Goal: Find specific page/section: Find specific page/section

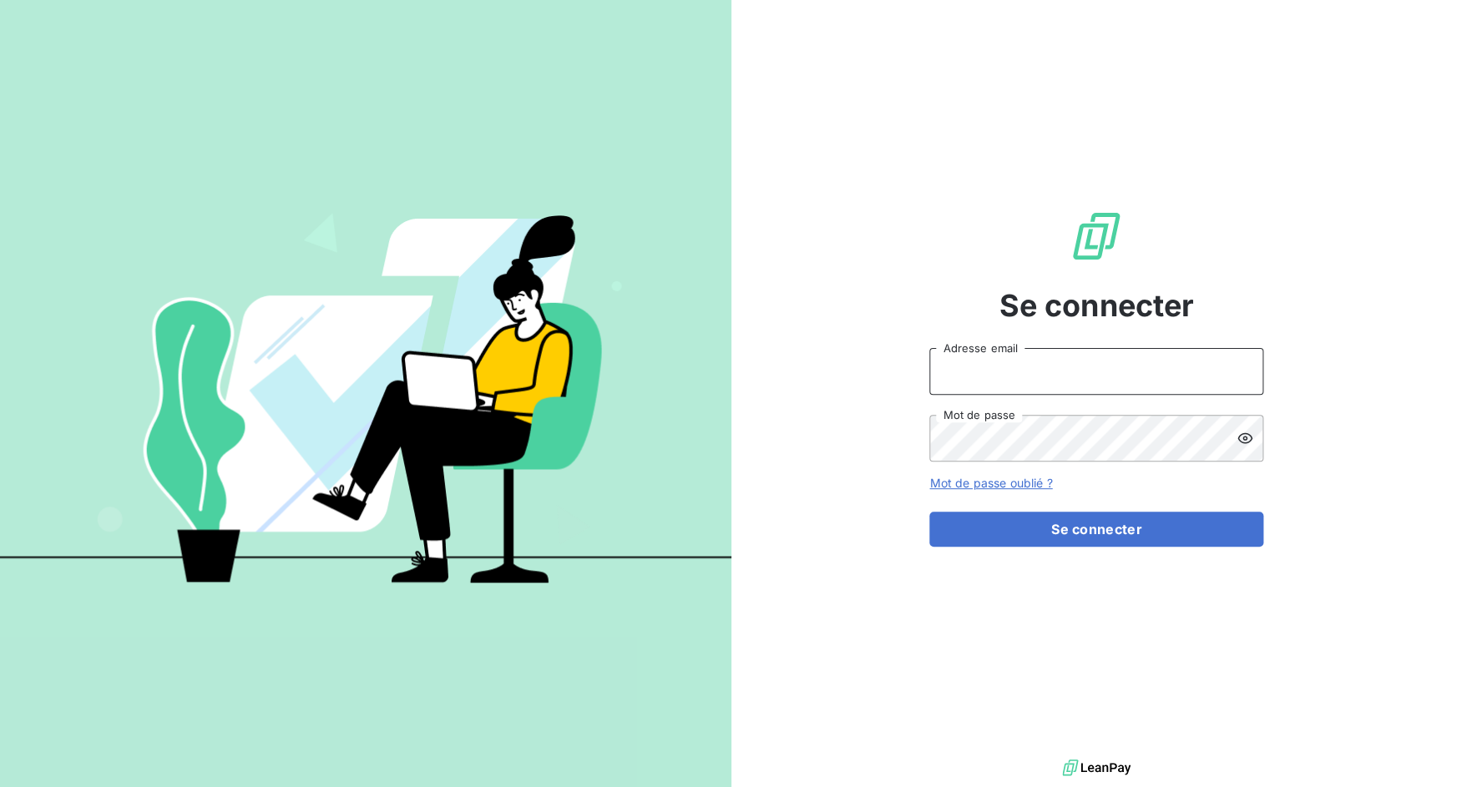
click at [965, 365] on input "Adresse email" at bounding box center [1096, 371] width 334 height 47
drag, startPoint x: 989, startPoint y: 370, endPoint x: 1074, endPoint y: 362, distance: 84.7
click at [1074, 362] on input "admin@3dcelo" at bounding box center [1096, 371] width 334 height 47
paste input "bexpert"
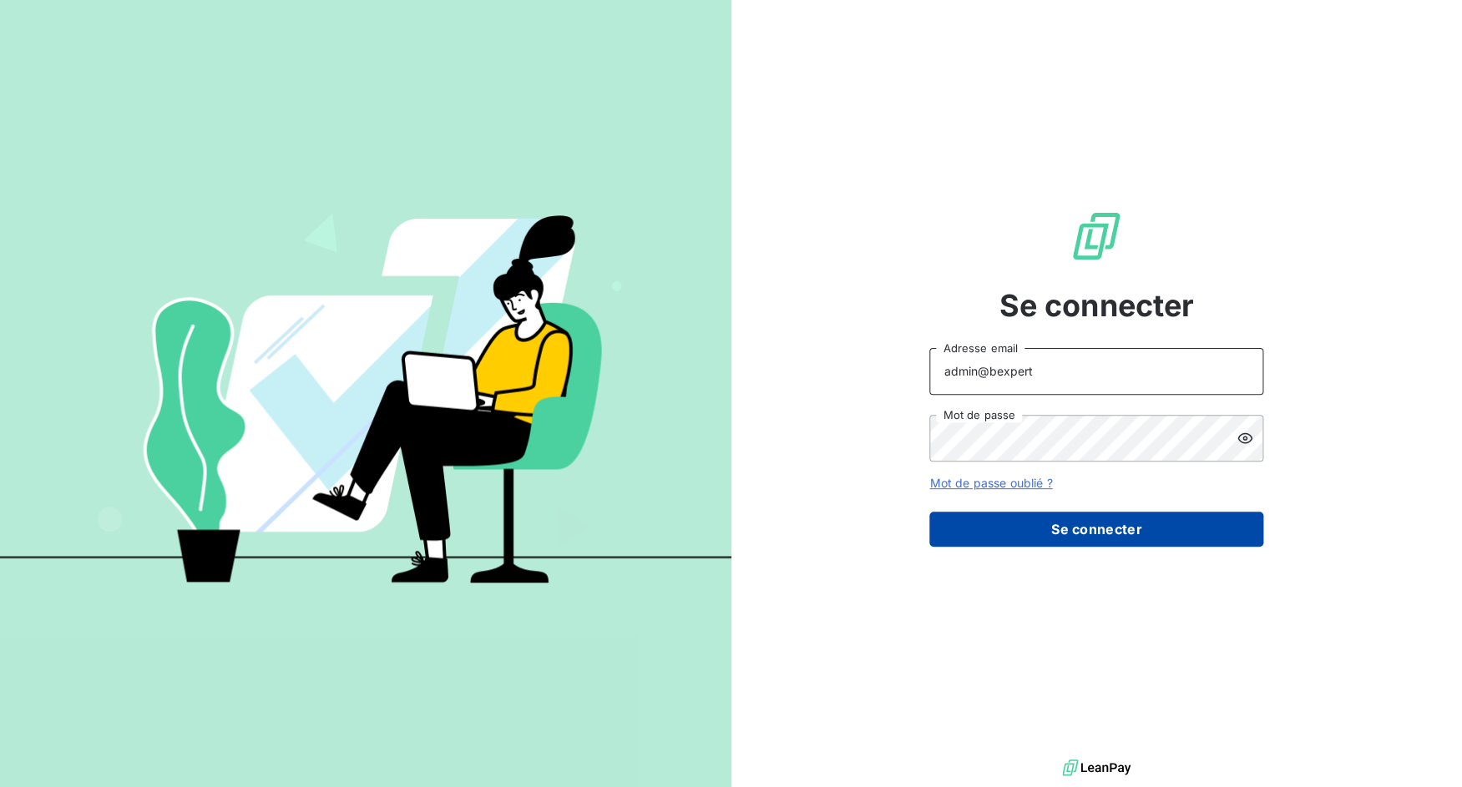
type input "admin@bexpert"
click at [1069, 525] on button "Se connecter" at bounding box center [1096, 529] width 334 height 35
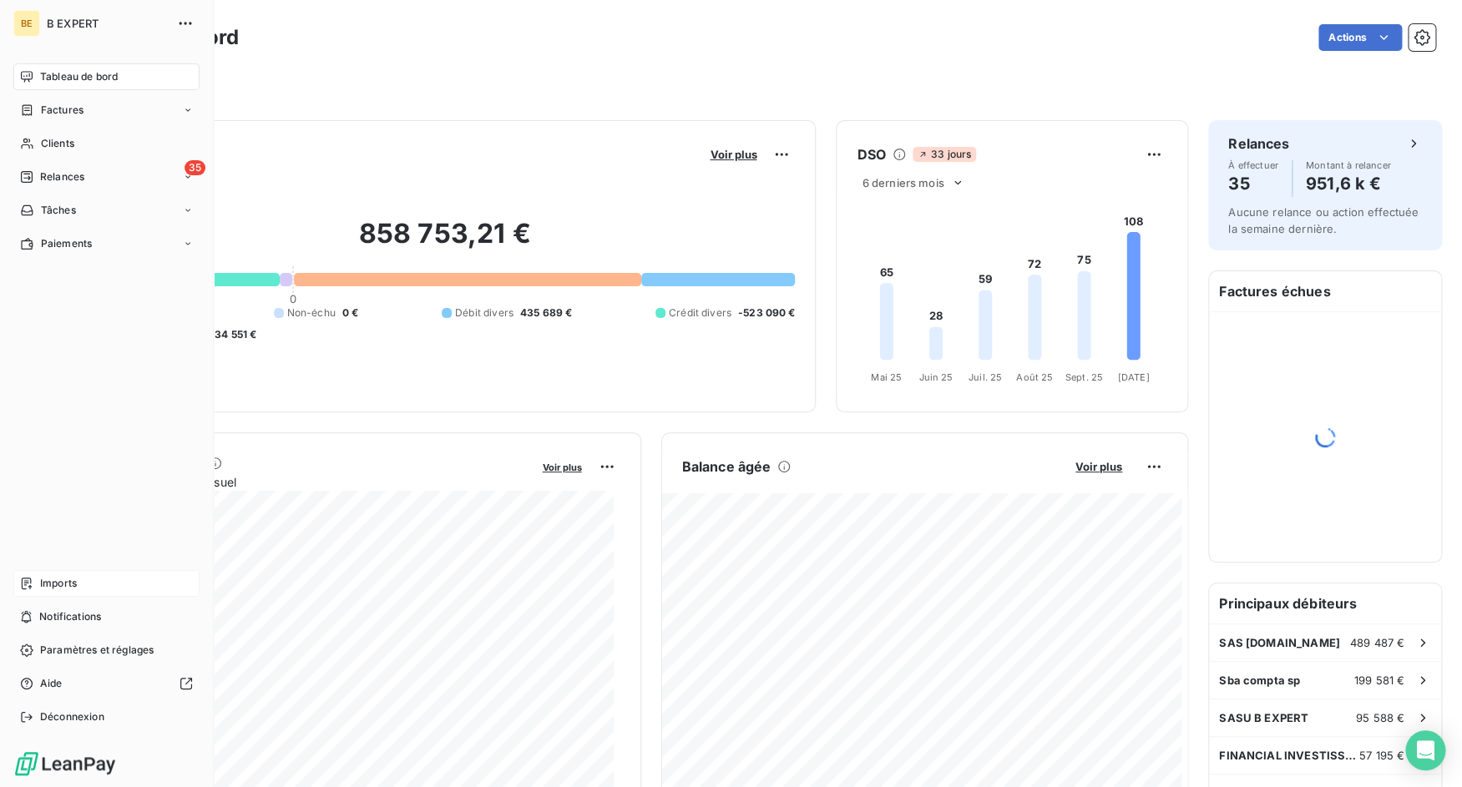
click at [38, 583] on div "Imports" at bounding box center [106, 583] width 186 height 27
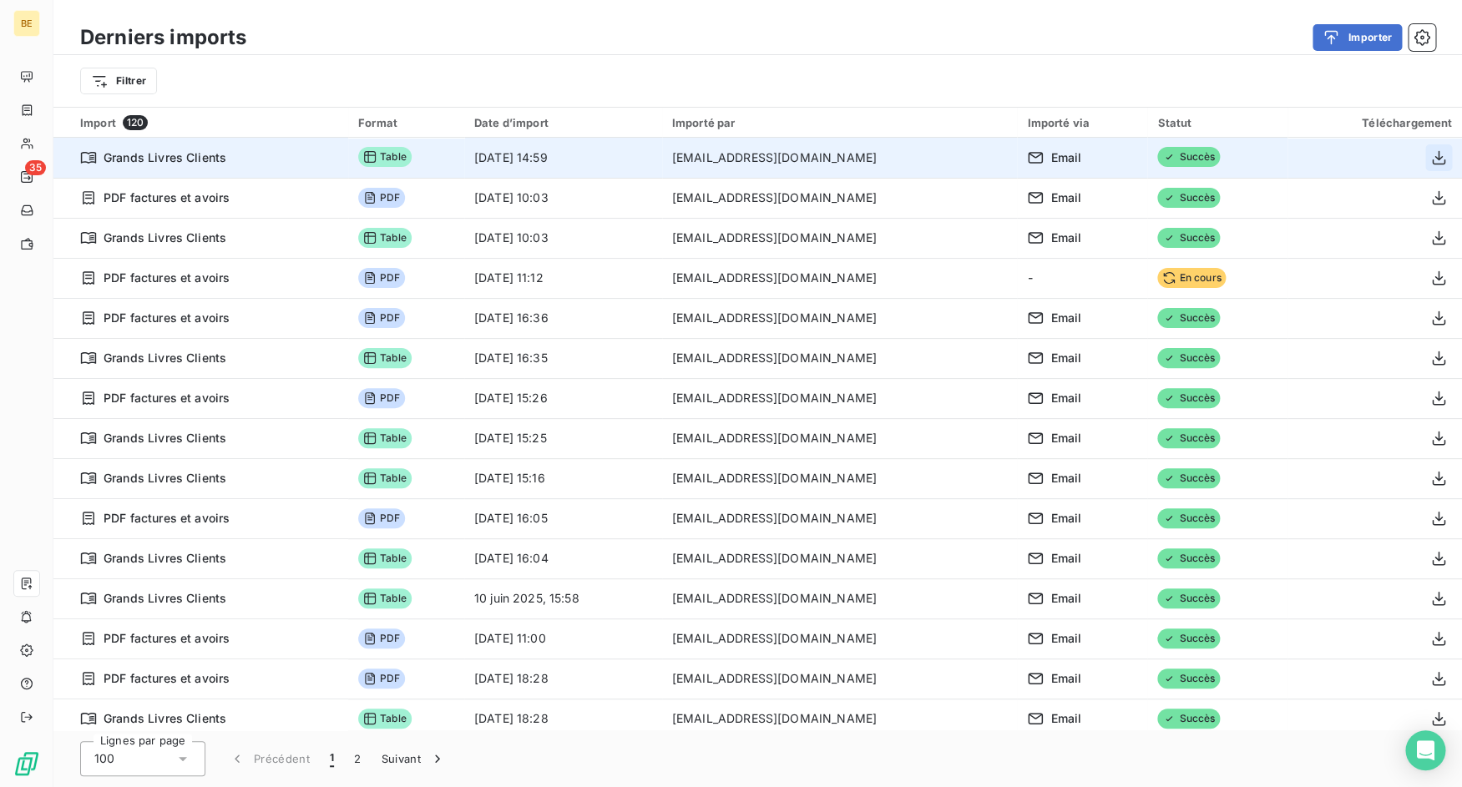
click at [1430, 154] on icon "button" at bounding box center [1438, 157] width 17 height 17
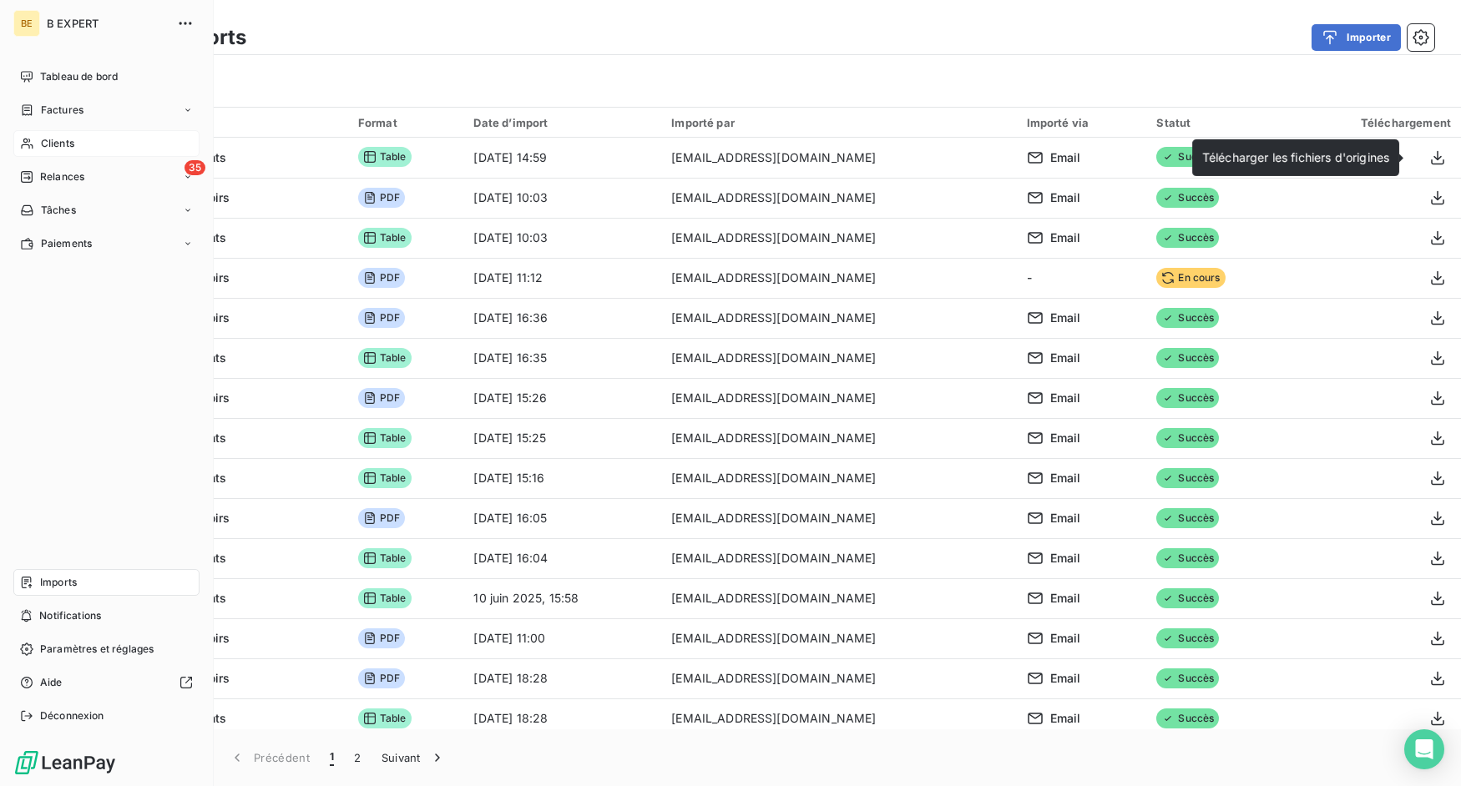
click at [35, 137] on div "Clients" at bounding box center [106, 143] width 186 height 27
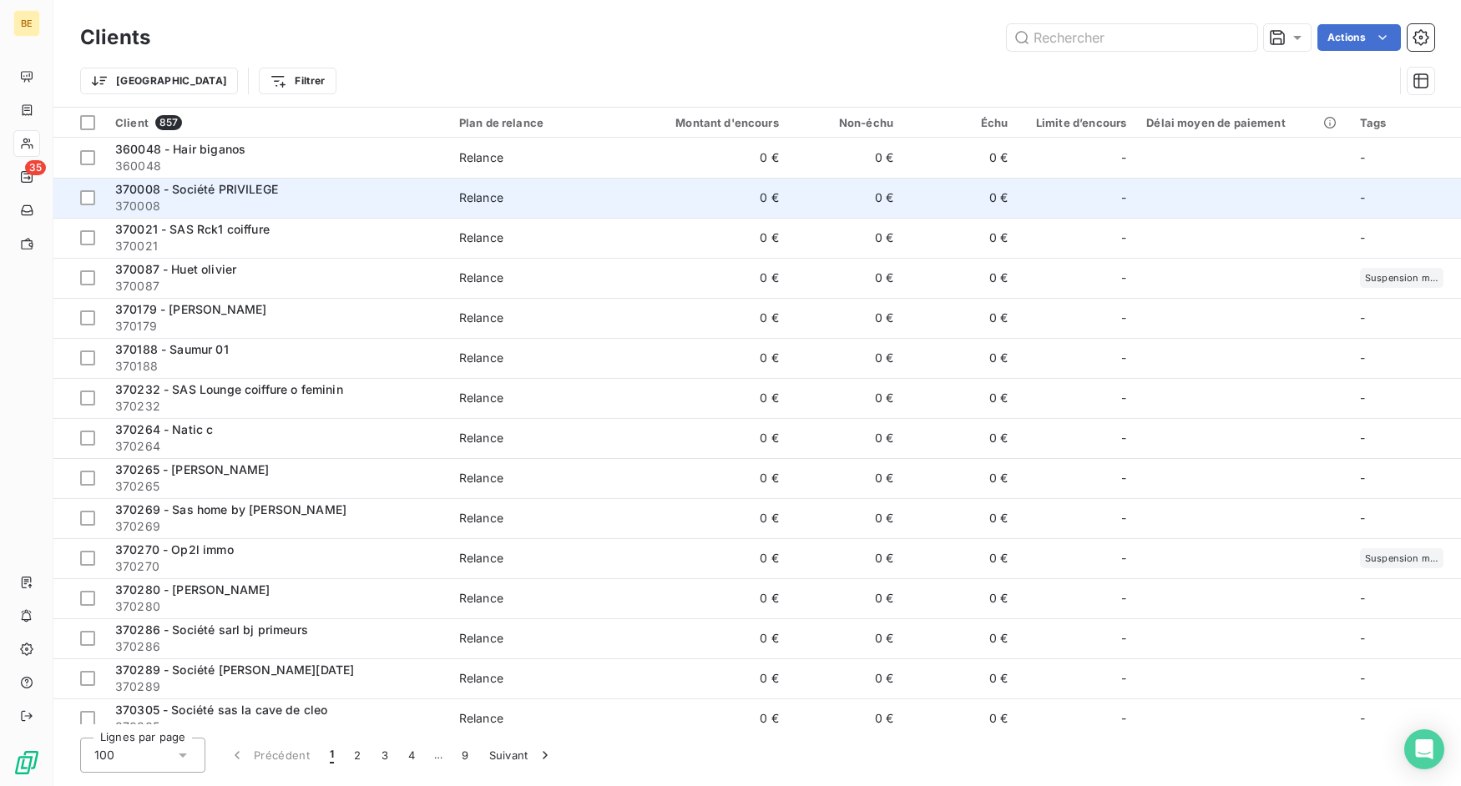
click at [400, 185] on div "370008 - Société PRIVILEGE" at bounding box center [277, 189] width 324 height 17
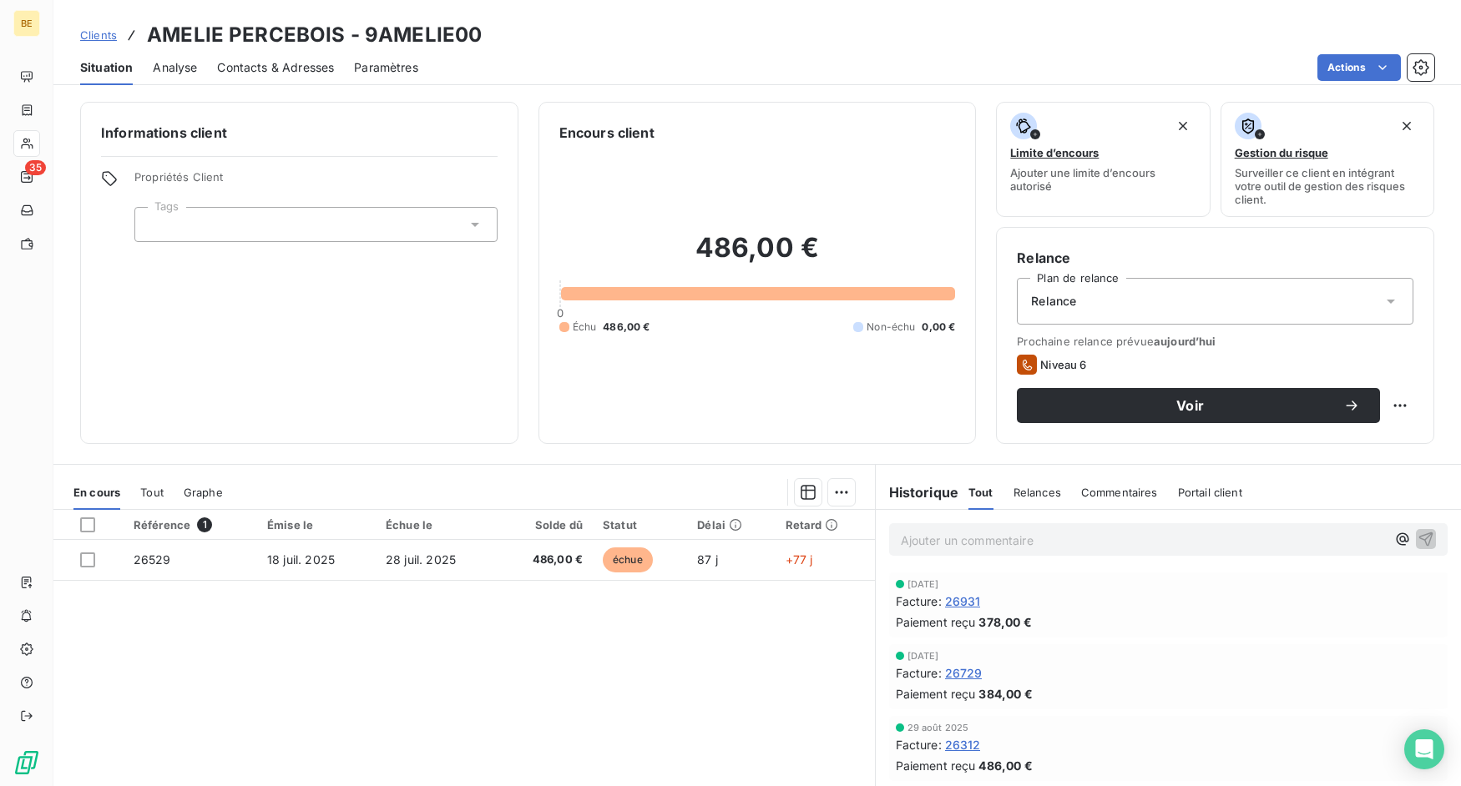
click at [149, 488] on span "Tout" at bounding box center [151, 492] width 23 height 13
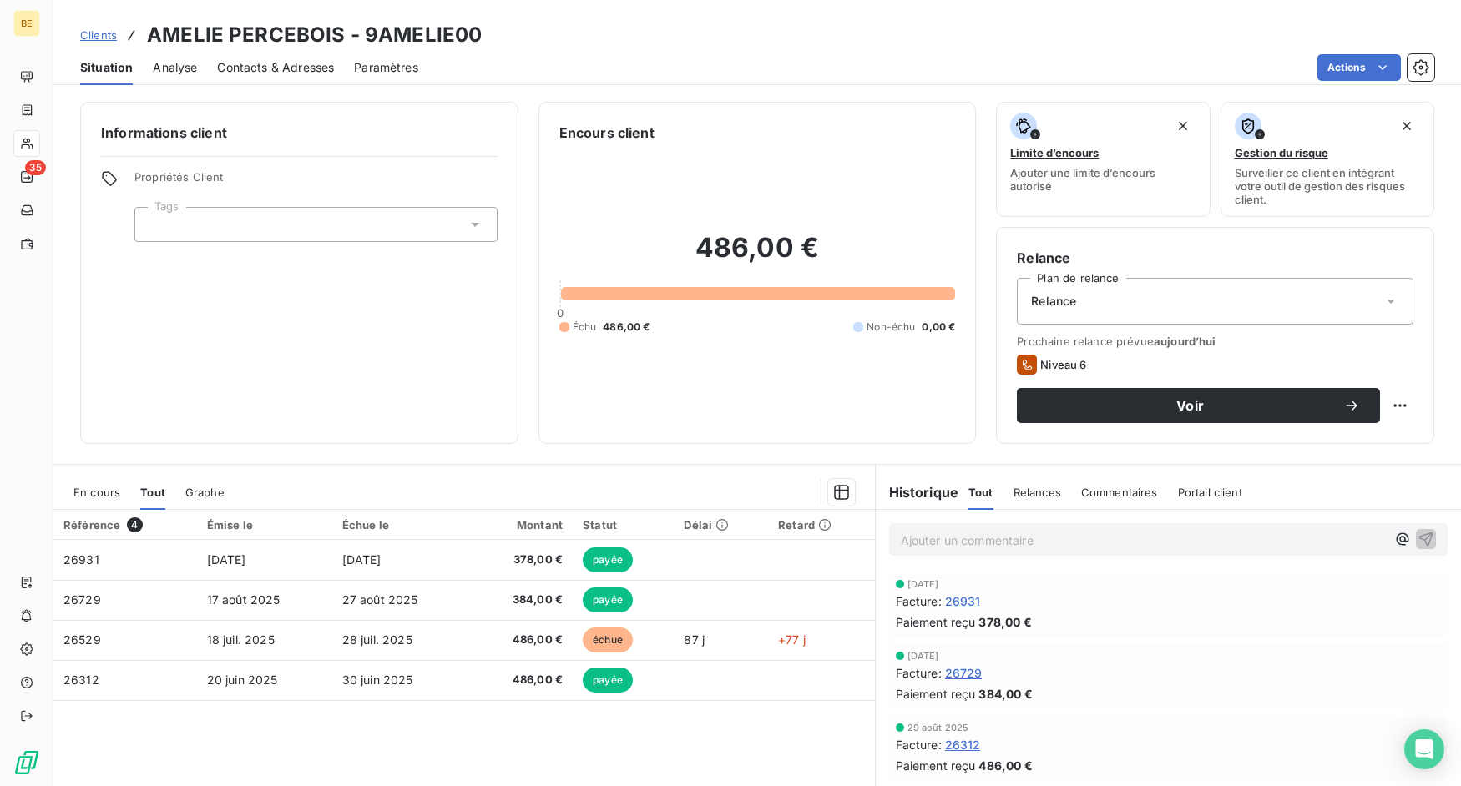
click at [110, 490] on span "En cours" at bounding box center [96, 492] width 47 height 13
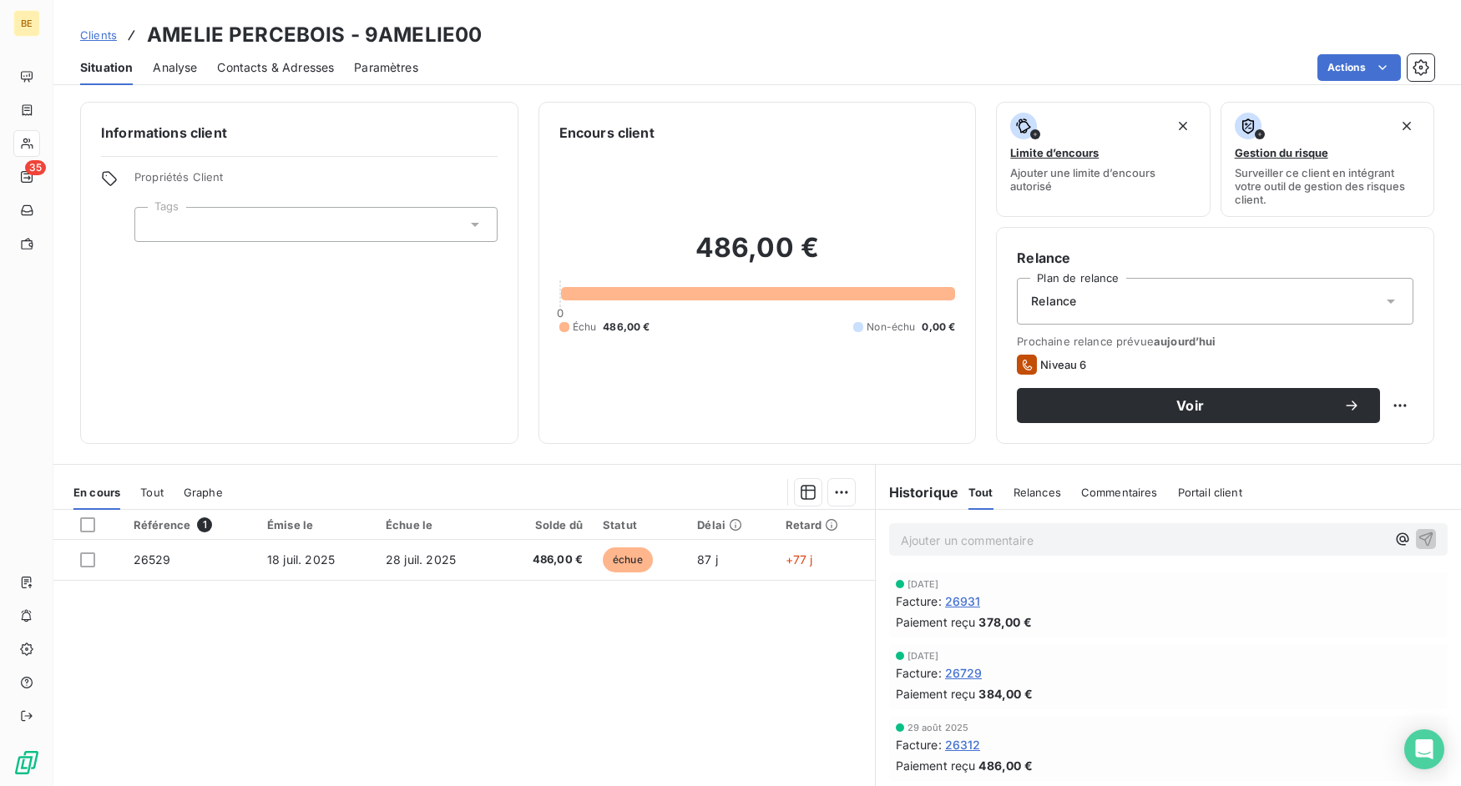
click at [267, 432] on div "Informations client Propriétés Client Tags" at bounding box center [299, 273] width 438 height 342
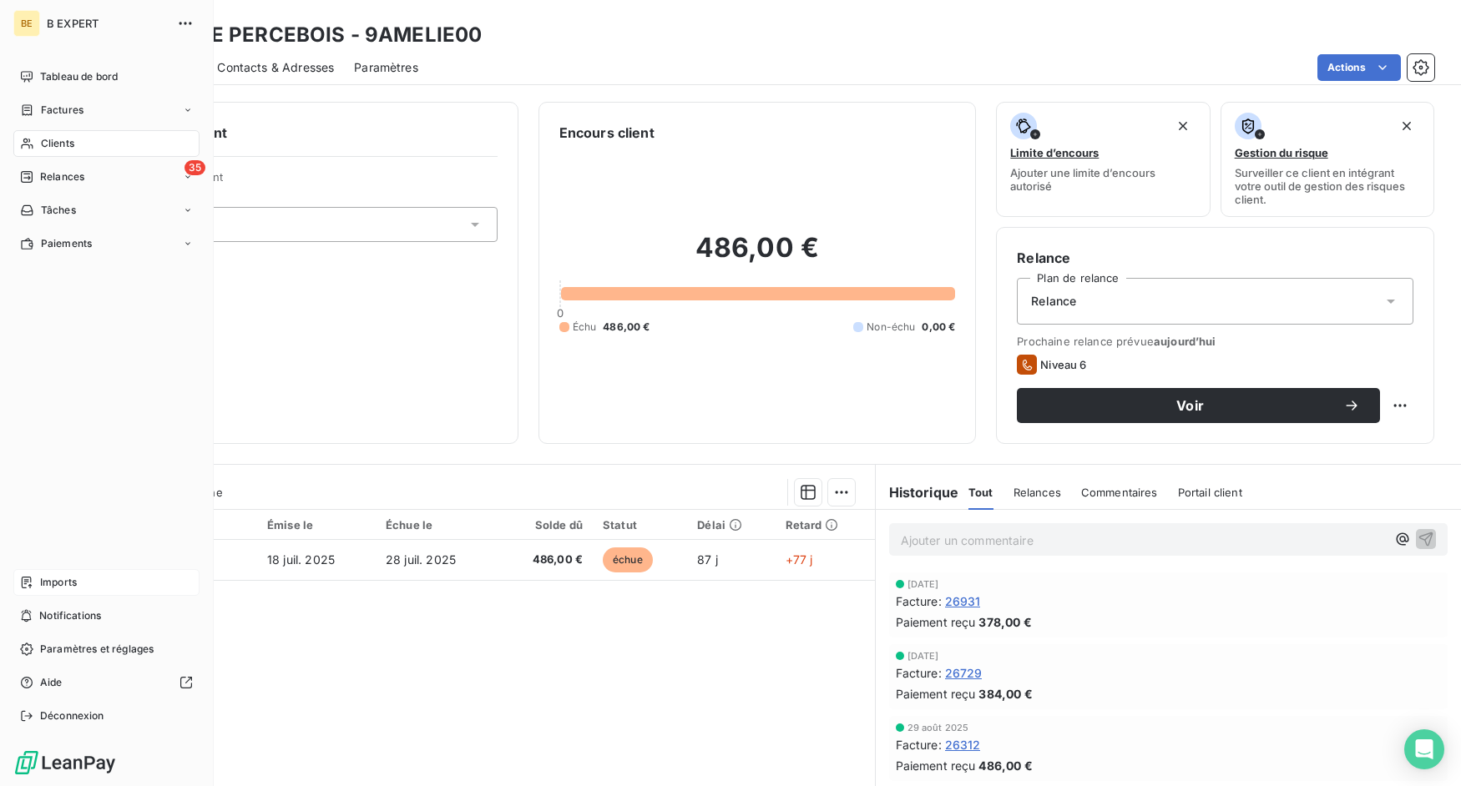
click at [63, 580] on span "Imports" at bounding box center [58, 582] width 37 height 15
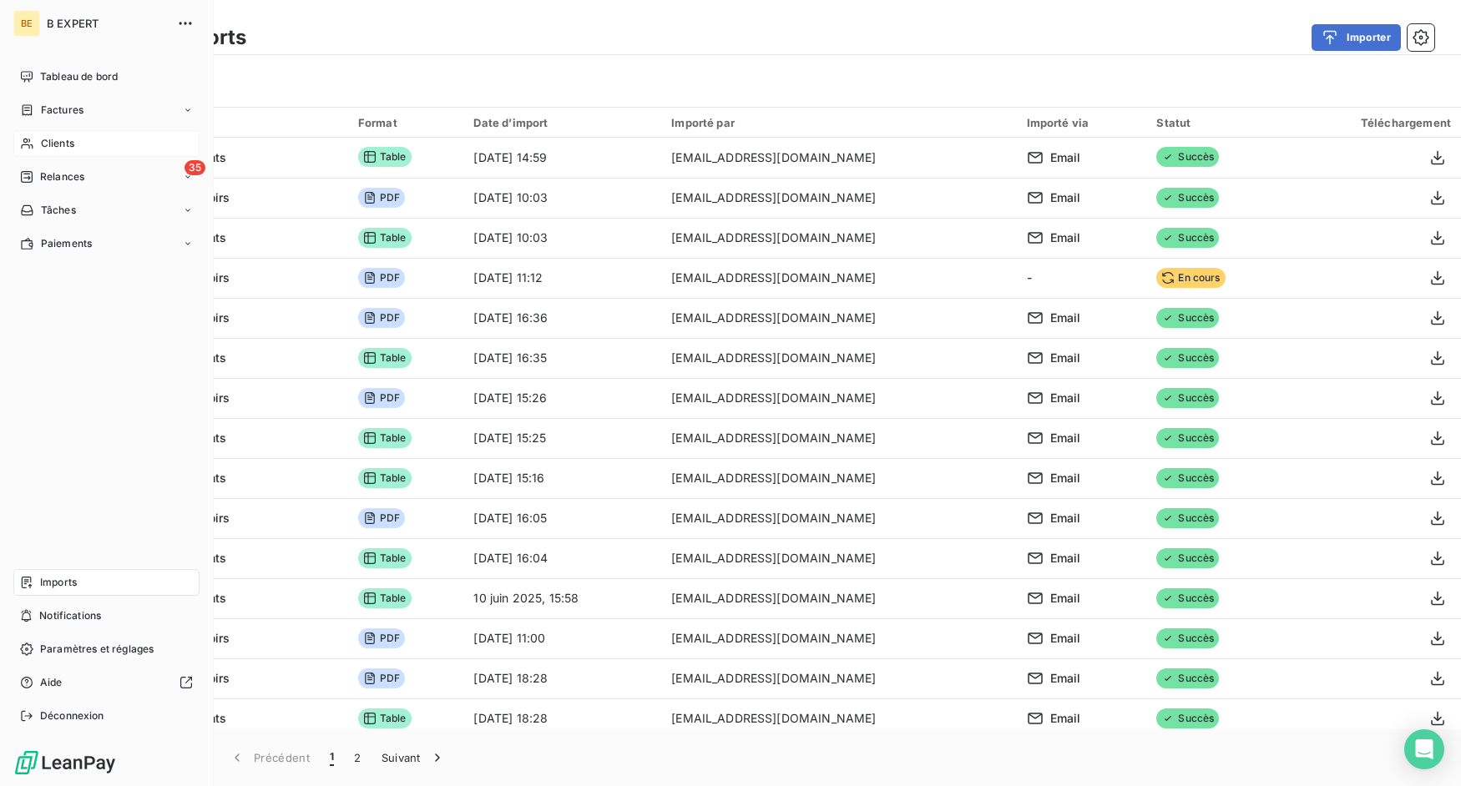
click at [33, 151] on div "Clients" at bounding box center [106, 143] width 186 height 27
